Goal: Find specific page/section: Find specific page/section

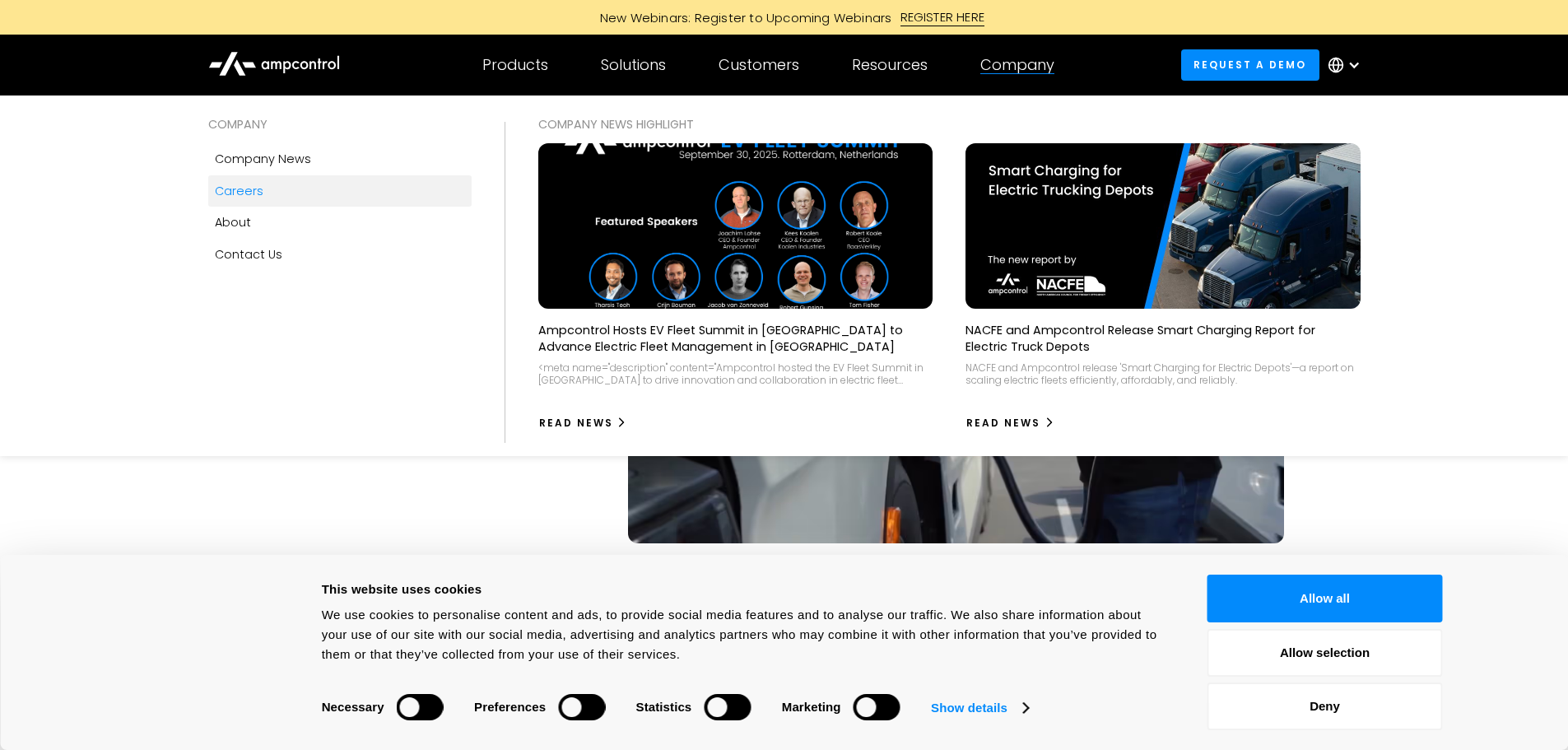
click at [238, 188] on div "Careers" at bounding box center [238, 191] width 48 height 18
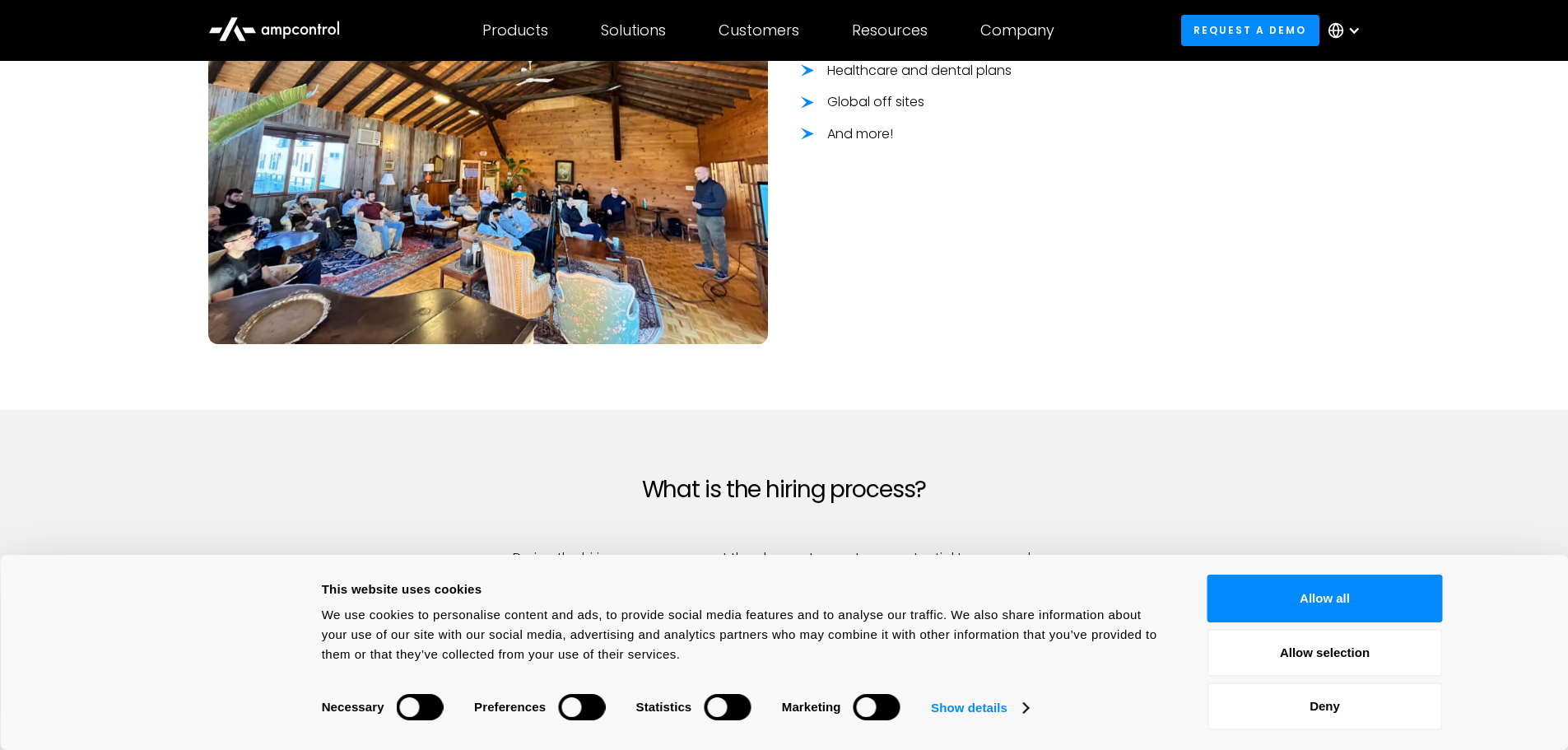
scroll to position [1644, 0]
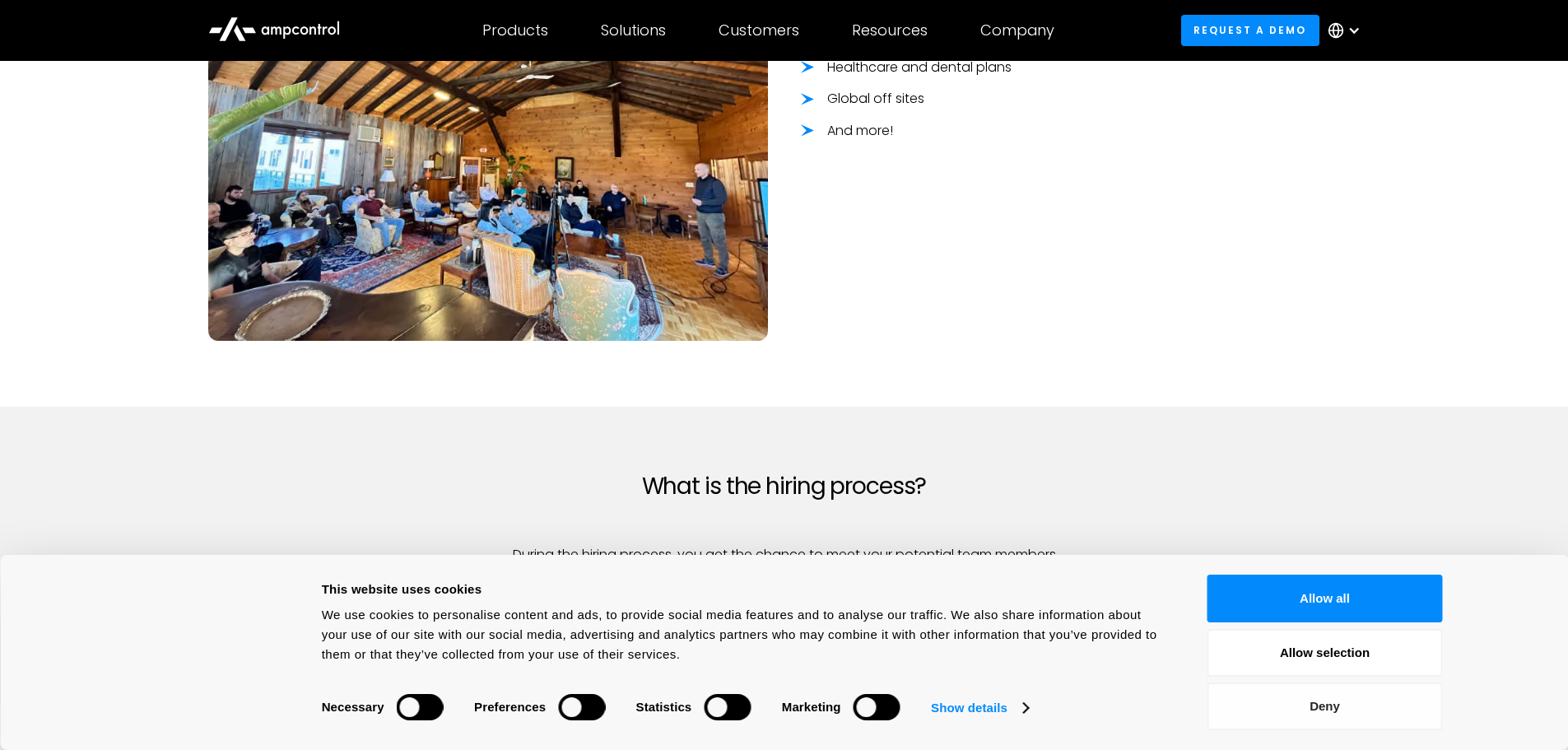
click at [1331, 706] on button "Deny" at bounding box center [1325, 707] width 236 height 48
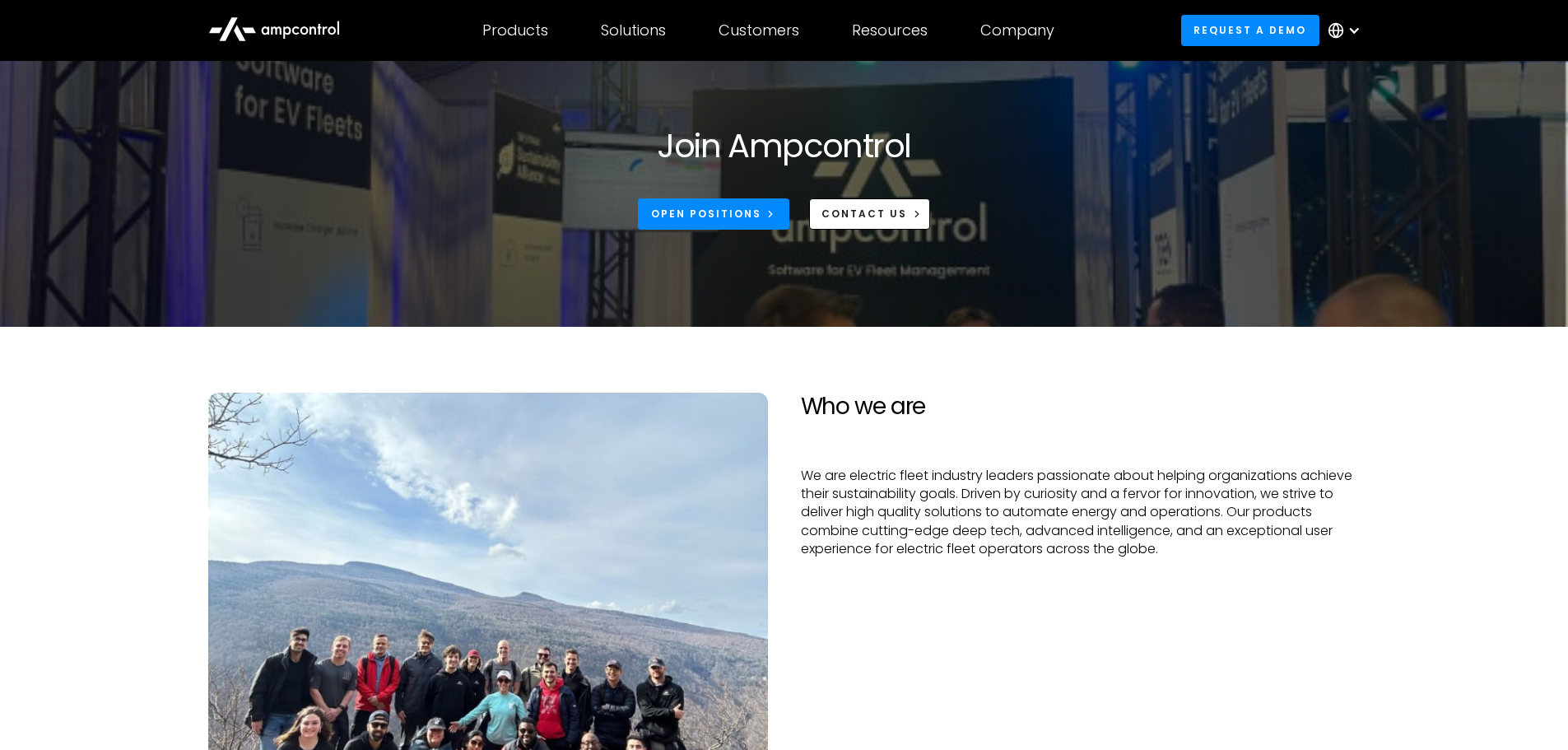
scroll to position [0, 0]
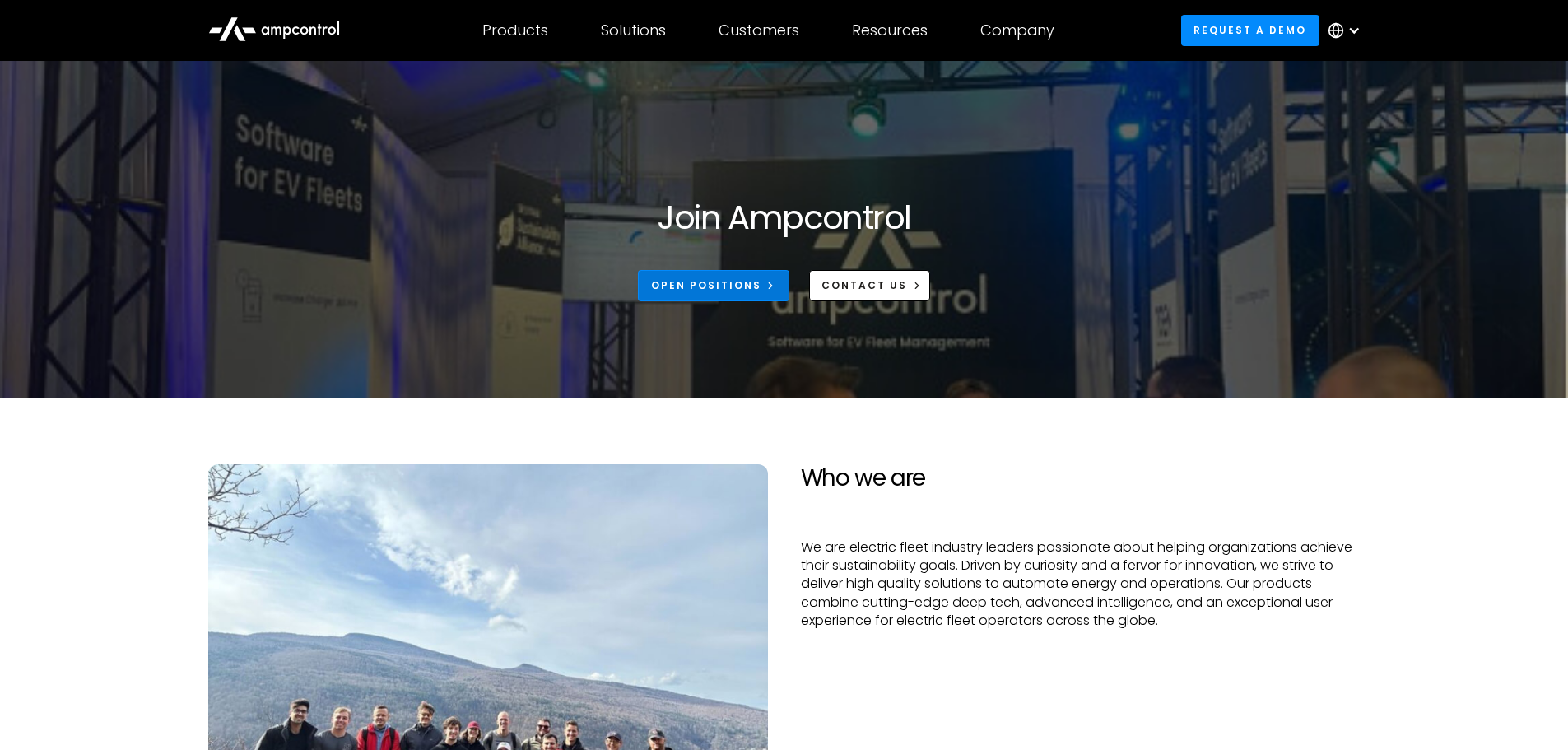
click at [725, 276] on link "Open Positions" at bounding box center [713, 285] width 152 height 31
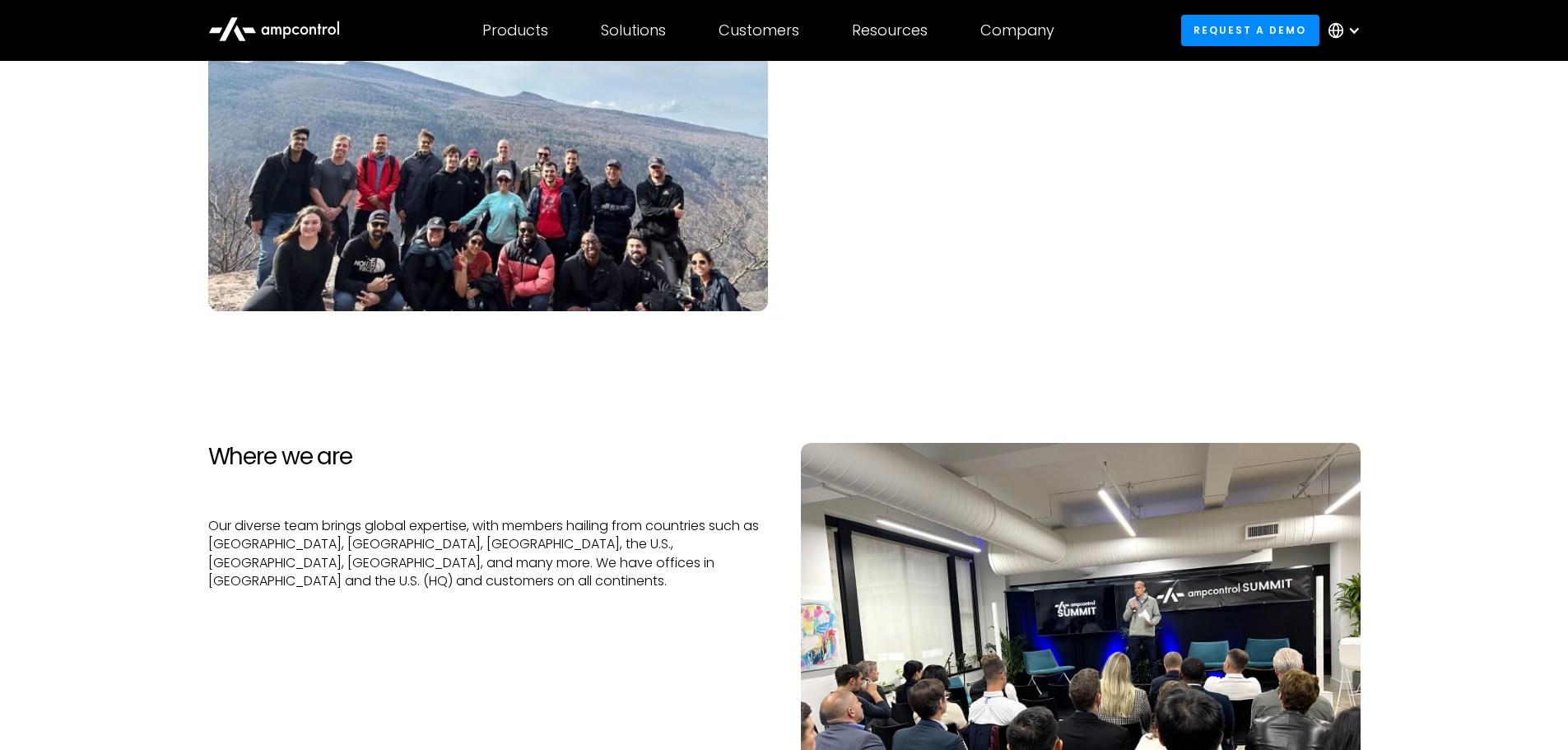
scroll to position [574, 0]
